Goal: Transaction & Acquisition: Purchase product/service

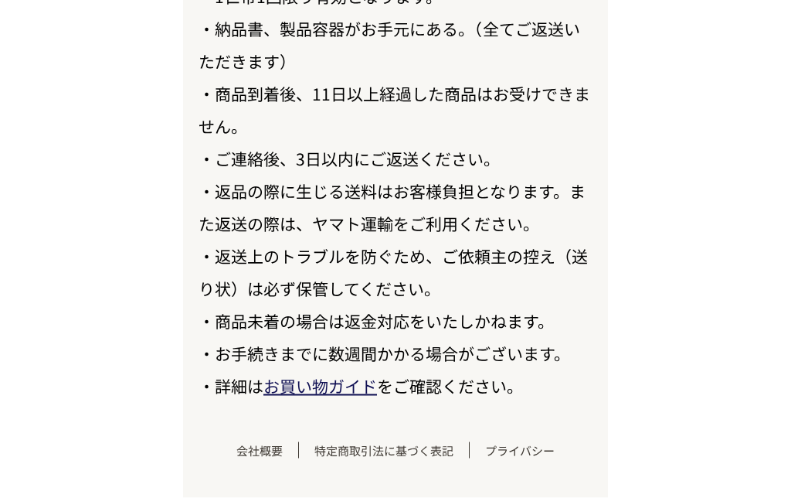
scroll to position [17708, 0]
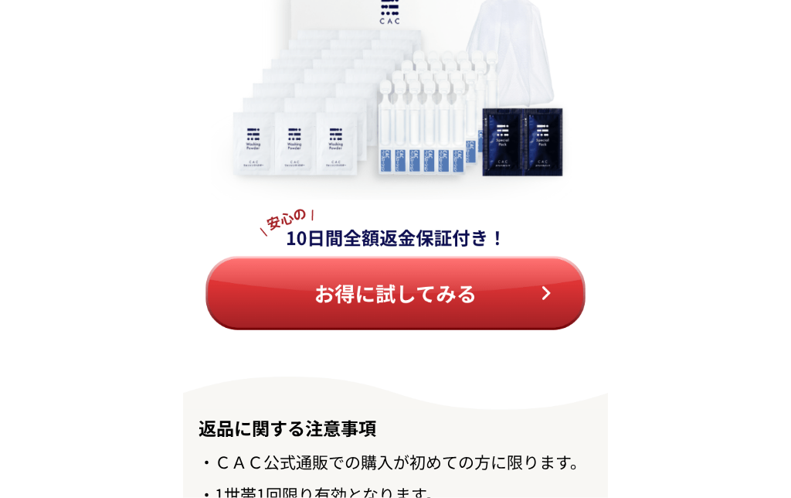
scroll to position [17532, 0]
click at [485, 291] on img at bounding box center [395, 152] width 425 height 512
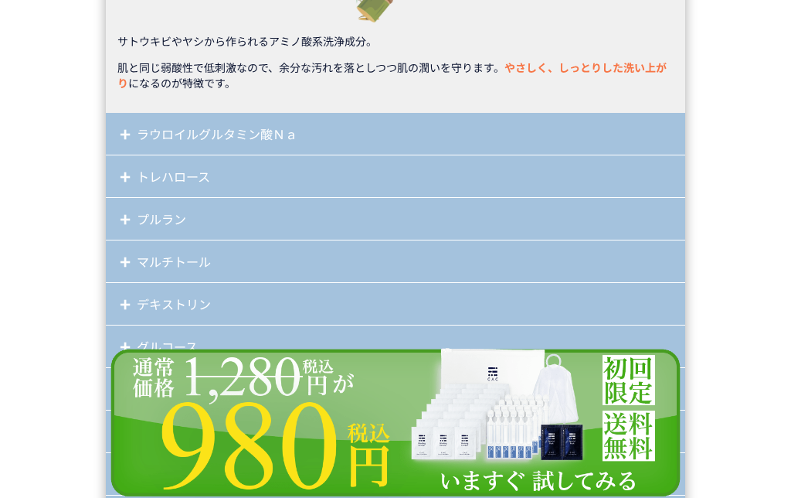
scroll to position [13212, 0]
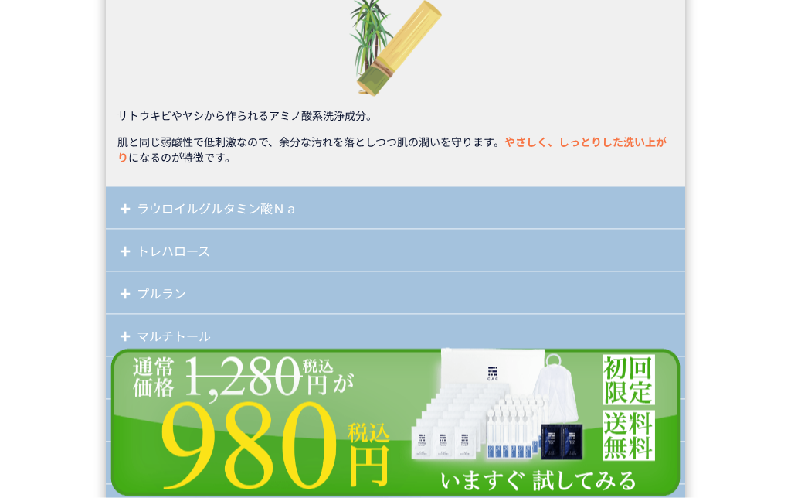
click at [713, 318] on body "無添加スキンケアの先駆者ＣＡＣ 肌に 不要な成分 は配合していません 防腐剤 保存料 アルコール オイル" at bounding box center [395, 226] width 791 height 26877
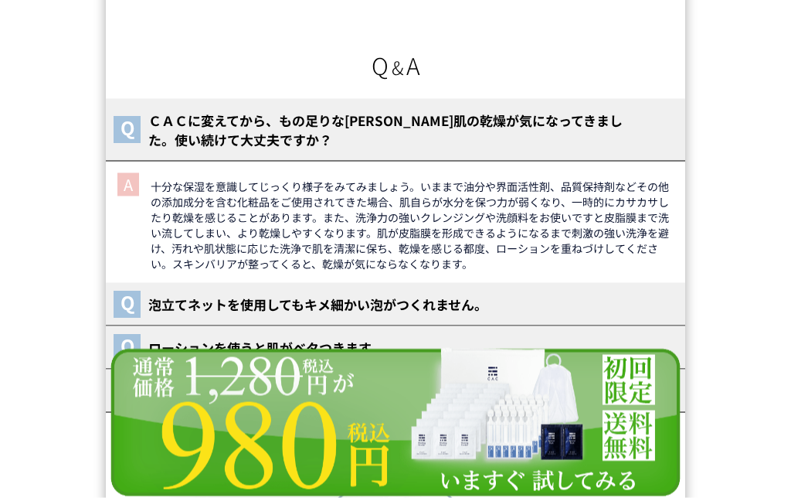
scroll to position [21676, 0]
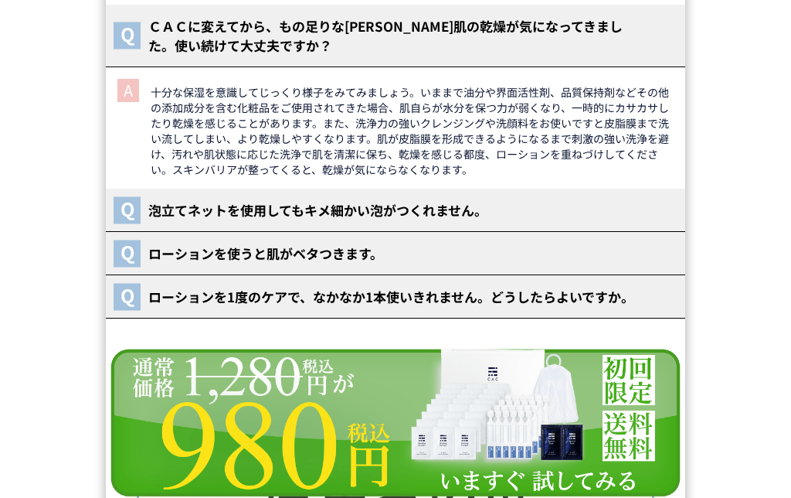
click at [638, 383] on img at bounding box center [396, 422] width 580 height 151
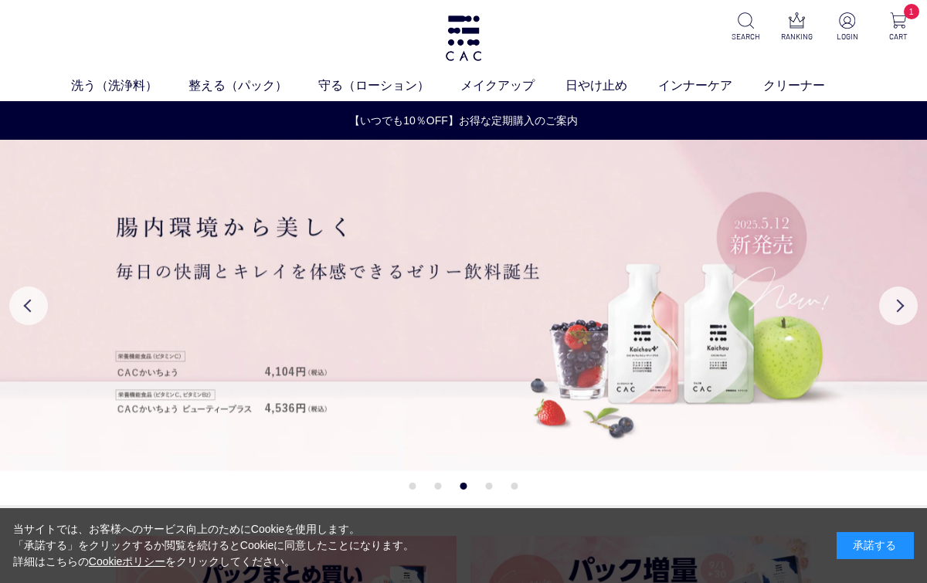
click at [904, 15] on span "1" at bounding box center [911, 11] width 15 height 15
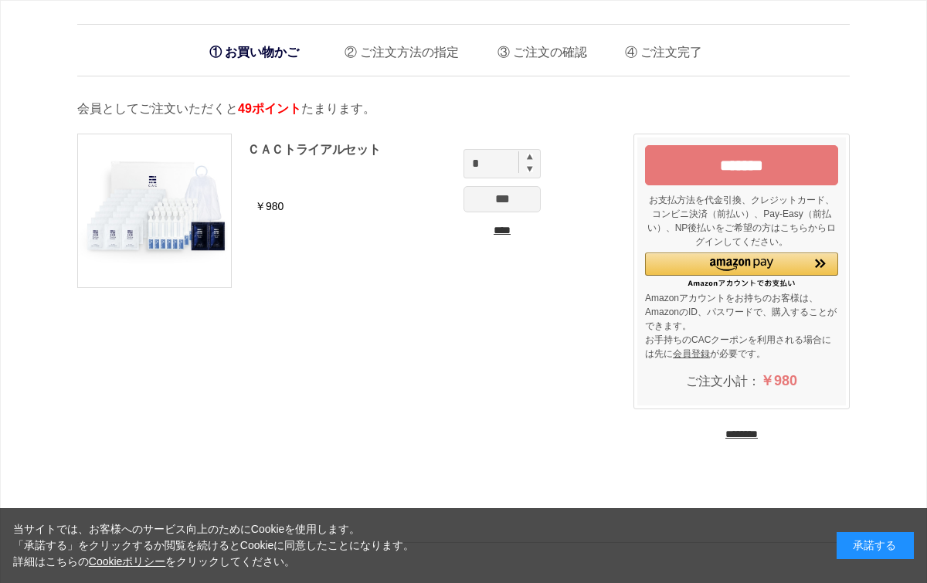
click at [503, 232] on input "****" at bounding box center [502, 231] width 77 height 16
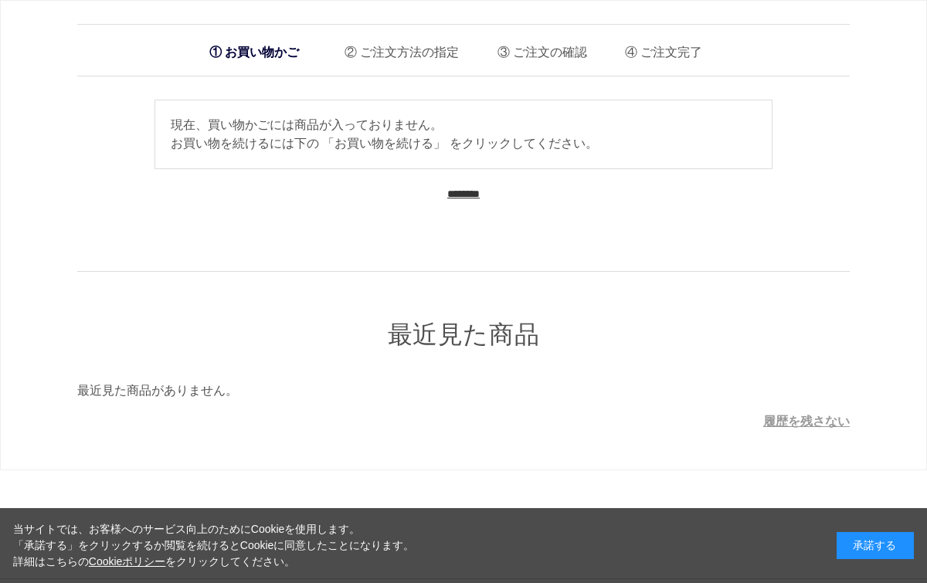
click at [461, 190] on input "********" at bounding box center [463, 194] width 32 height 15
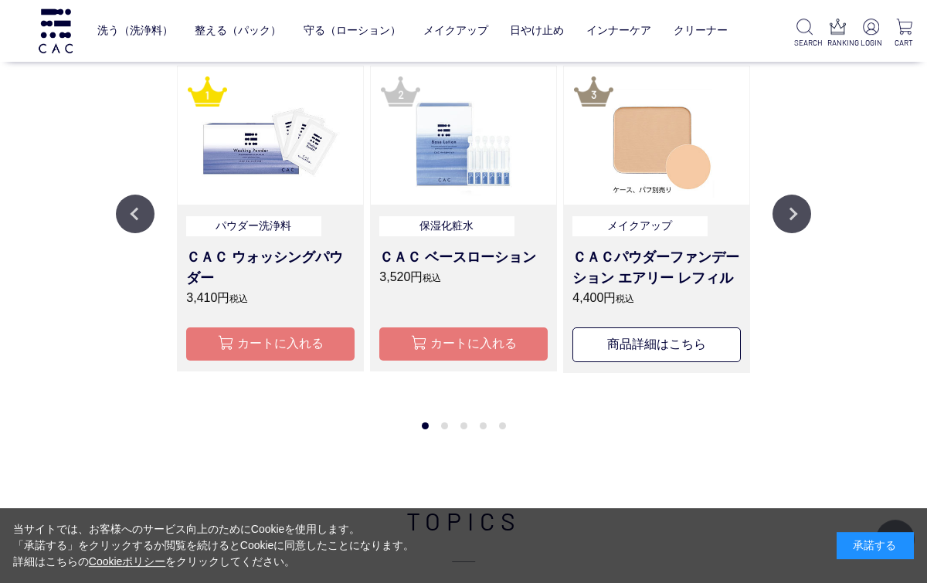
scroll to position [1405, 0]
click at [289, 166] on img at bounding box center [270, 135] width 185 height 138
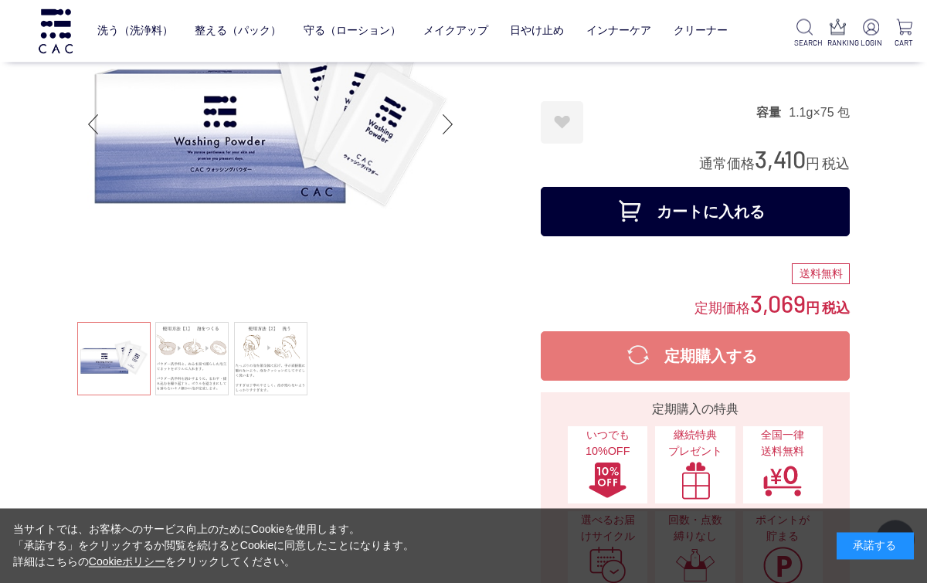
scroll to position [125, 0]
